Goal: Find specific fact: Find specific fact

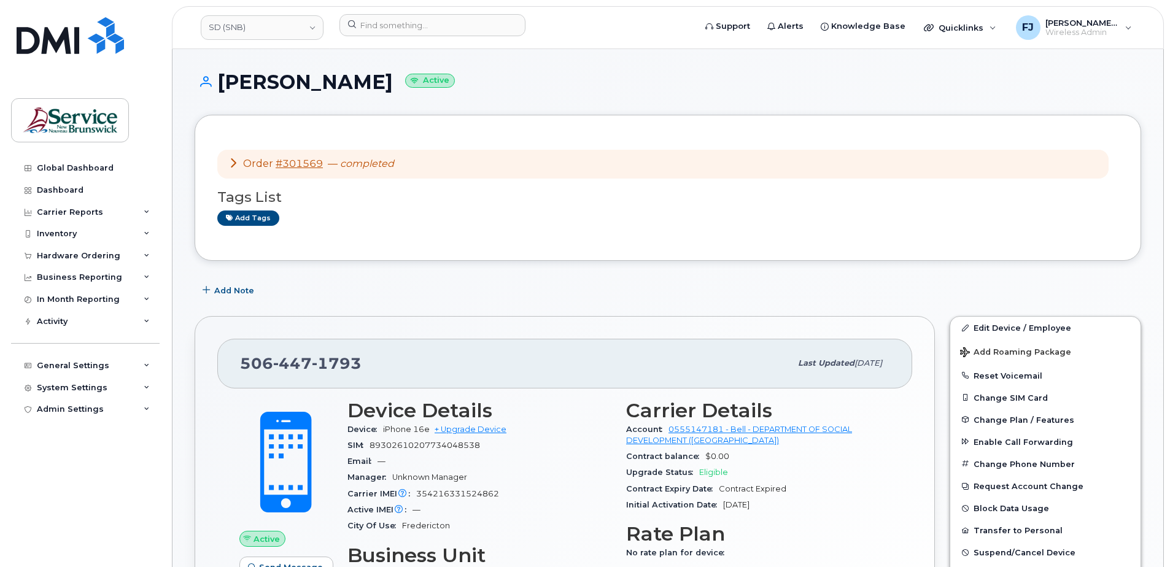
scroll to position [61, 0]
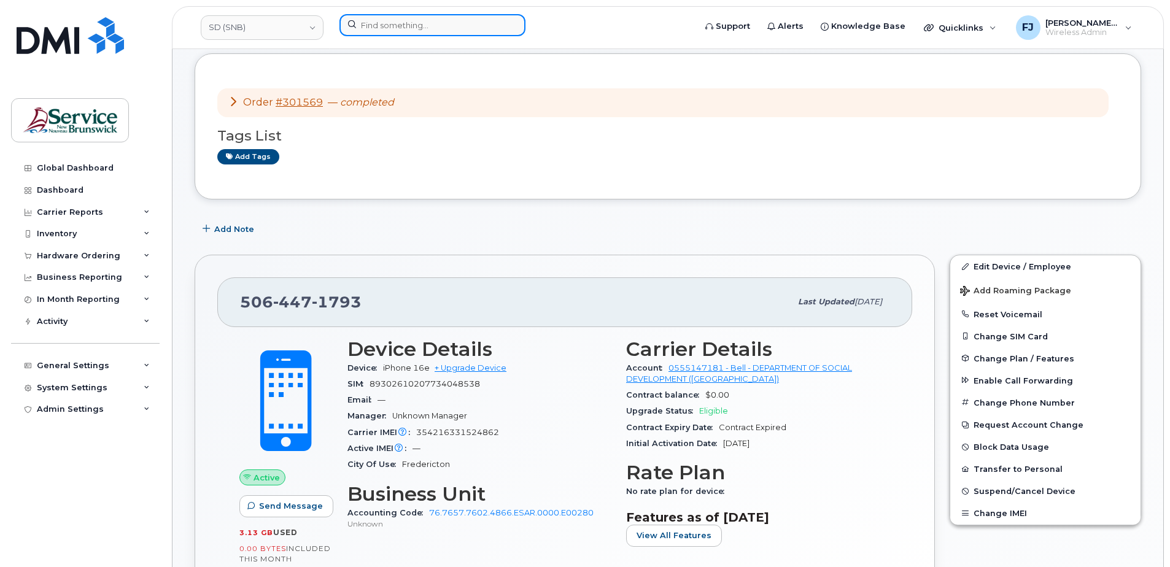
click at [403, 30] on input at bounding box center [433, 25] width 186 height 22
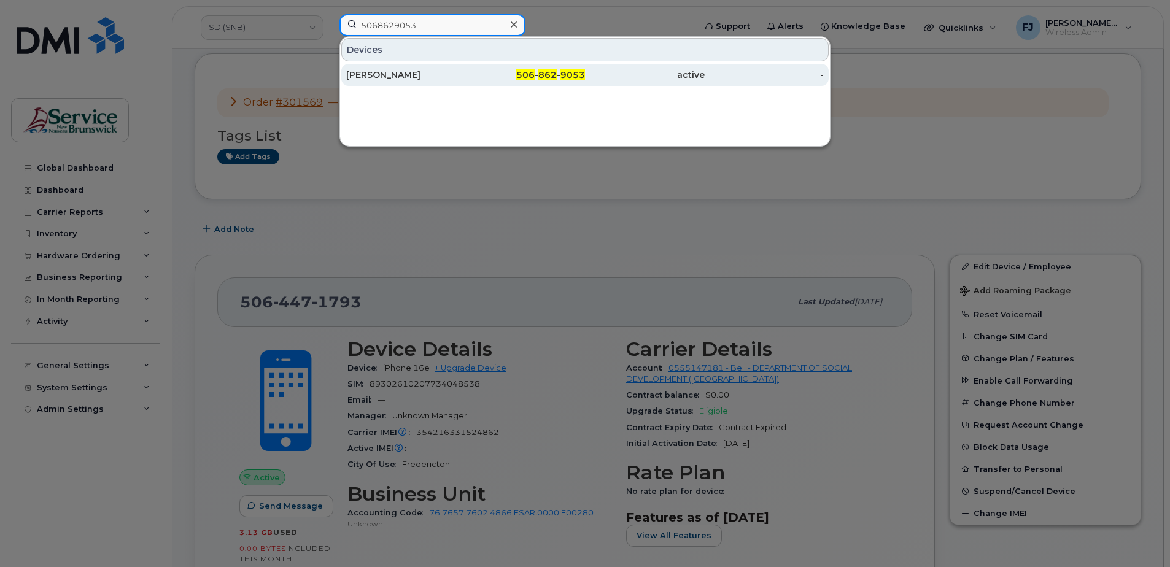
type input "5068629053"
click at [429, 76] on div "[PERSON_NAME]" at bounding box center [406, 75] width 120 height 12
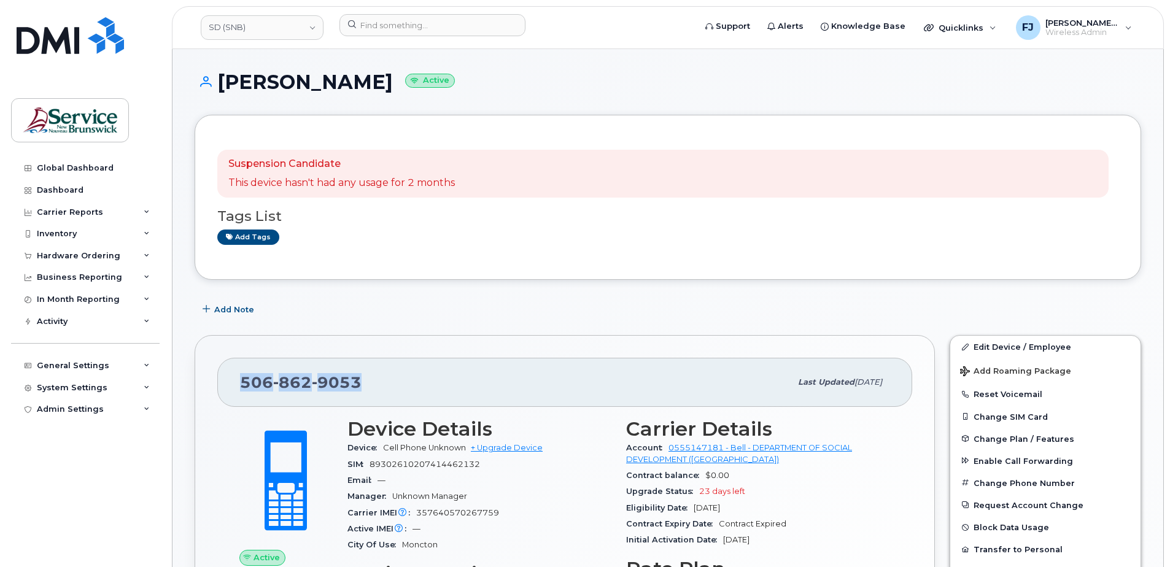
drag, startPoint x: 359, startPoint y: 380, endPoint x: 238, endPoint y: 376, distance: 121.6
click at [238, 376] on div "[PHONE_NUMBER] Last updated [DATE]" at bounding box center [564, 382] width 695 height 49
